Goal: Obtain resource: Obtain resource

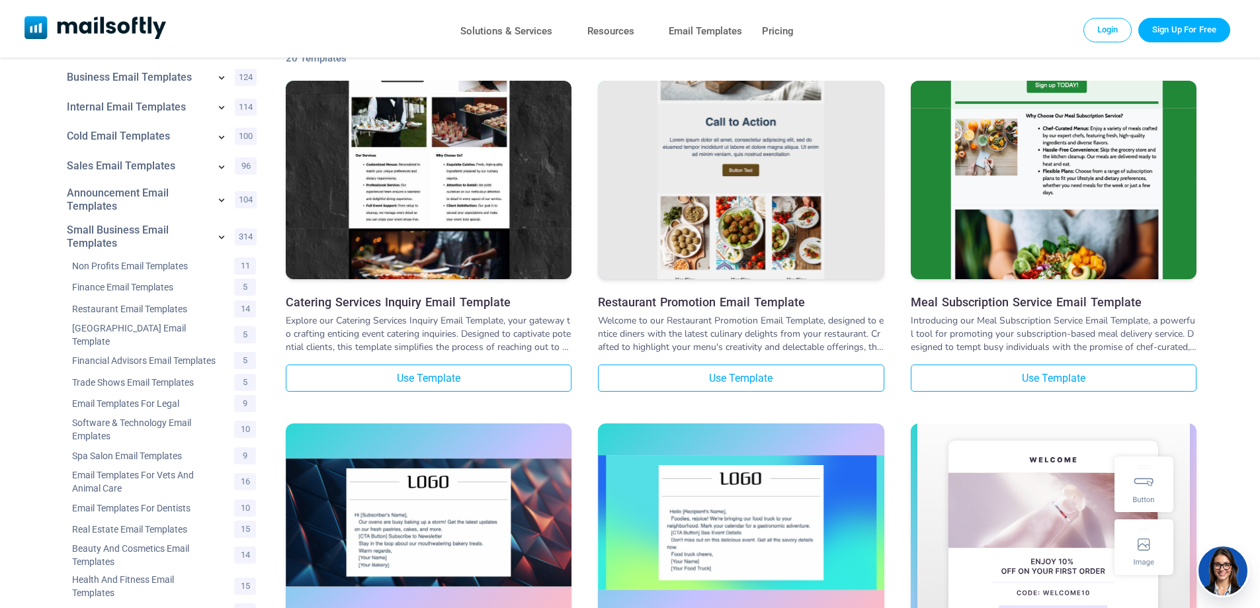
scroll to position [265, 0]
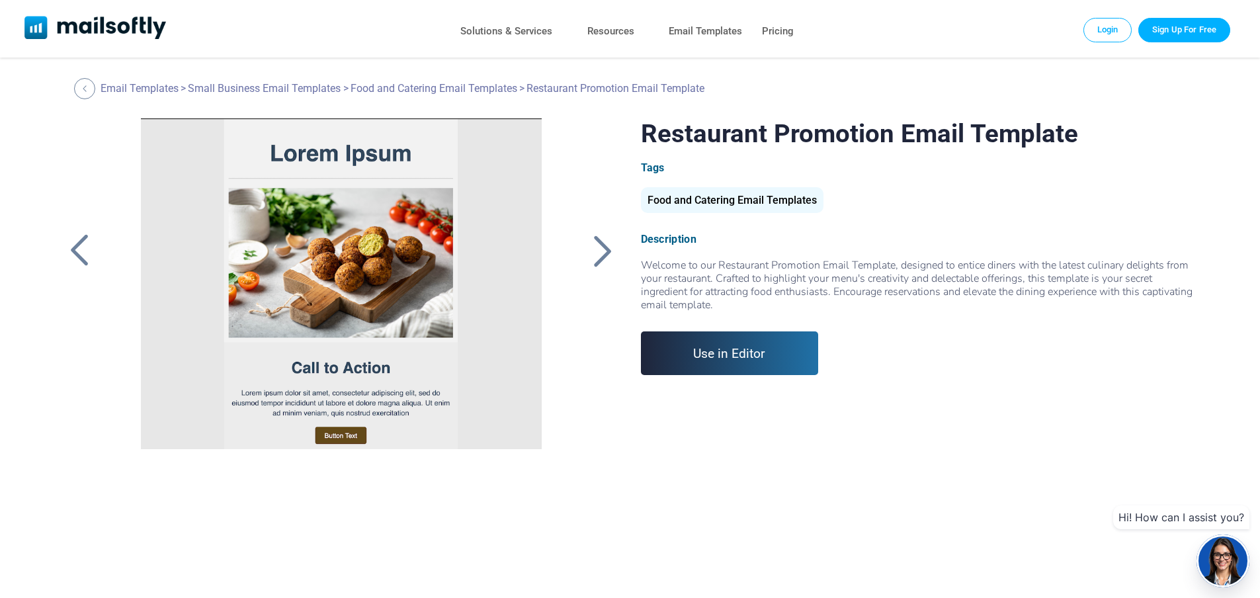
click at [434, 320] on div at bounding box center [340, 283] width 445 height 331
